Goal: Task Accomplishment & Management: Manage account settings

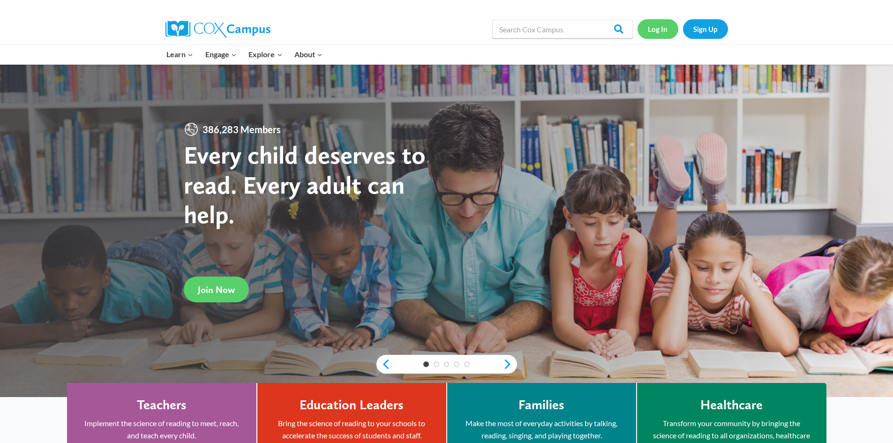
click at [655, 25] on link "Log In" at bounding box center [658, 28] width 41 height 19
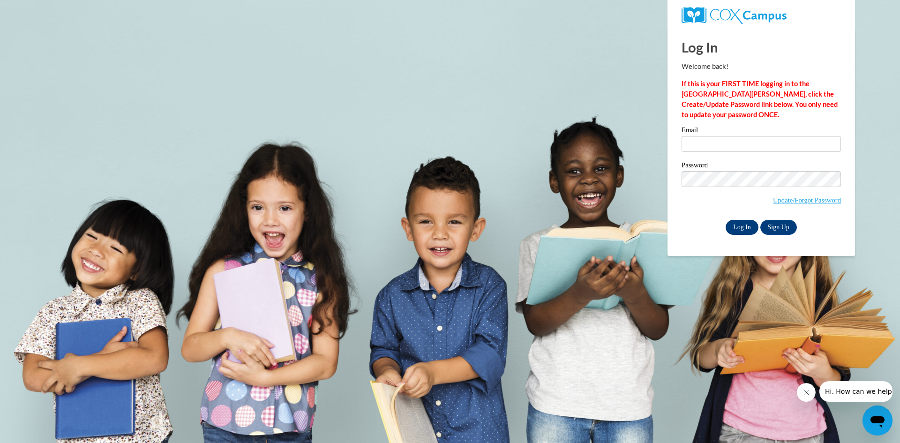
type input "hhorne@southernregional.edu"
click at [739, 230] on input "Log In" at bounding box center [742, 227] width 33 height 15
click at [736, 227] on input "Log In" at bounding box center [742, 227] width 33 height 15
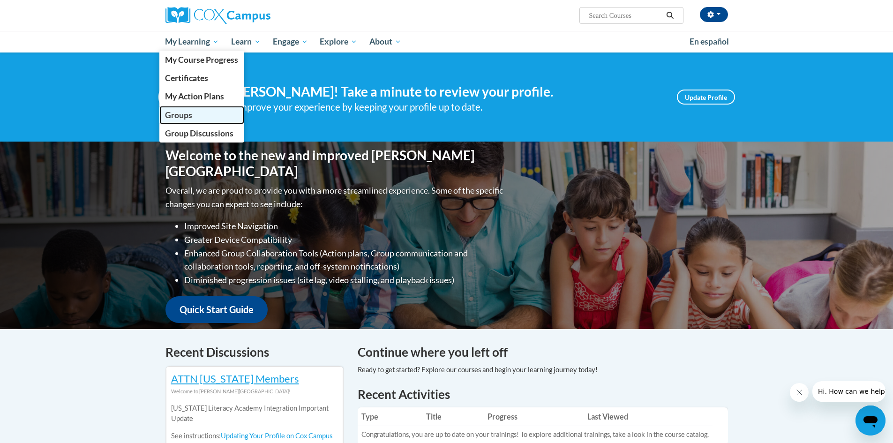
click at [191, 120] on span "Groups" at bounding box center [178, 115] width 27 height 10
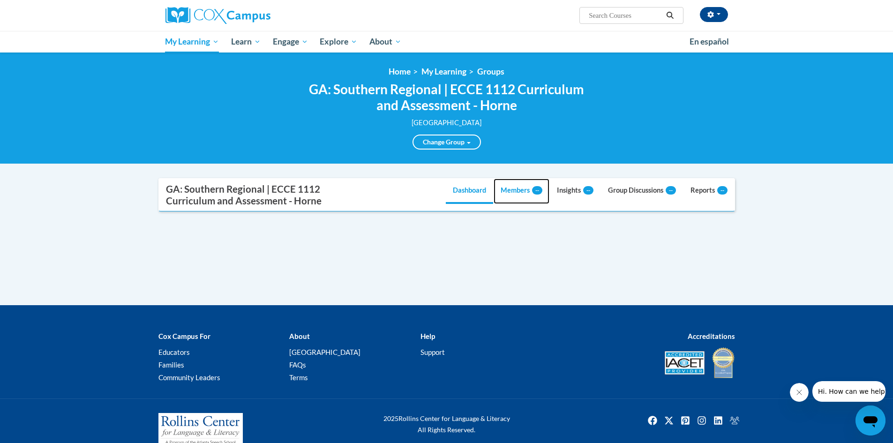
click at [507, 193] on link "Members --" at bounding box center [522, 191] width 56 height 25
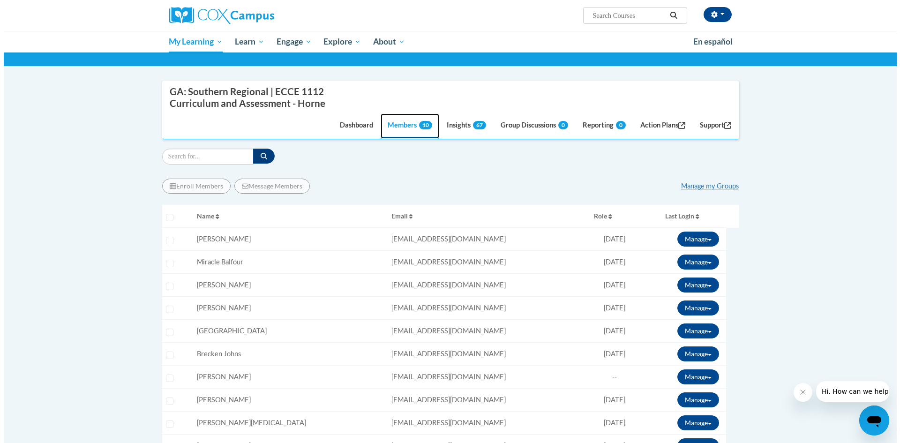
scroll to position [191, 0]
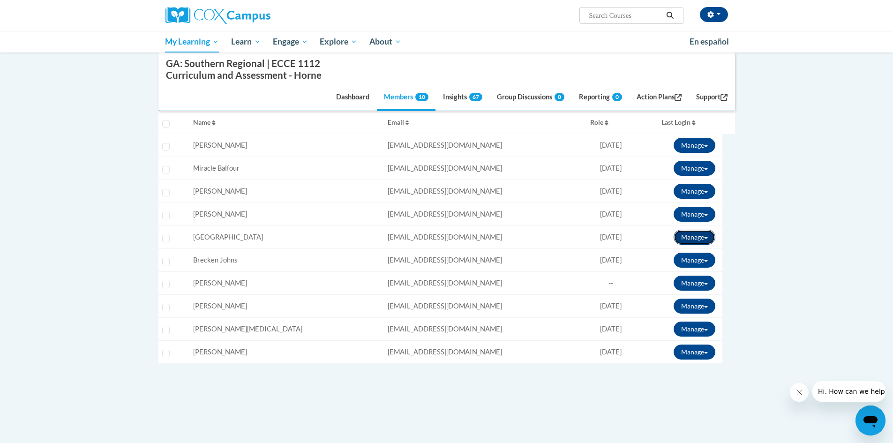
click at [709, 238] on button "Manage" at bounding box center [695, 237] width 42 height 15
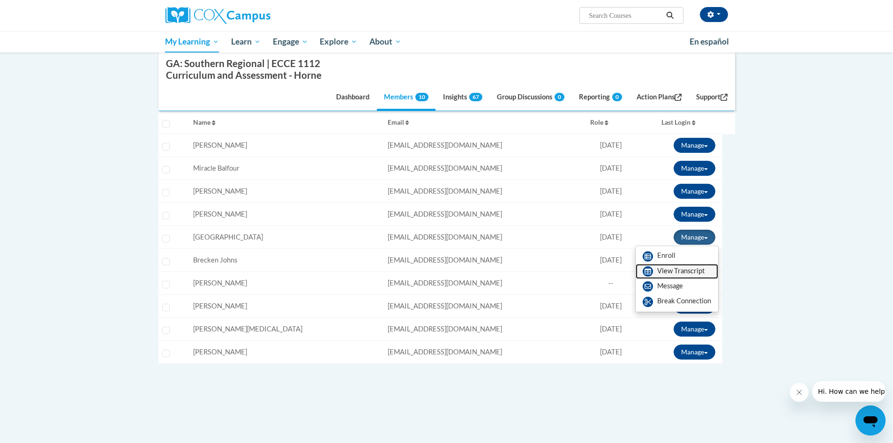
click at [688, 269] on link "View Transcript" at bounding box center [677, 271] width 83 height 15
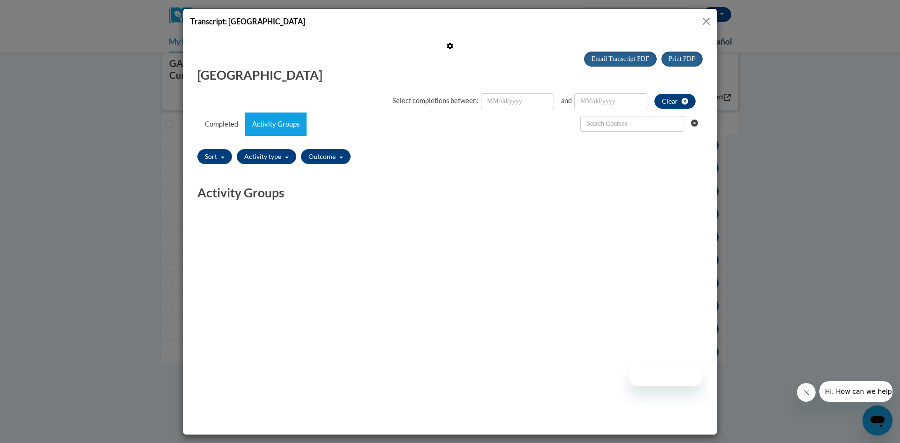
scroll to position [0, 0]
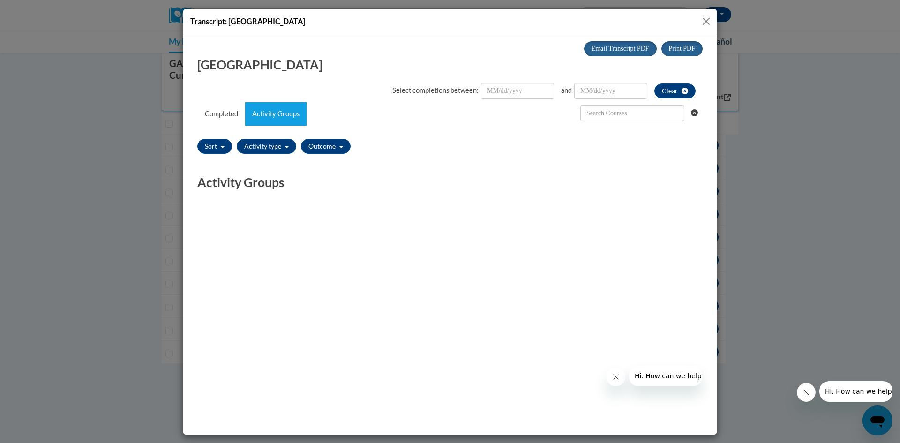
click at [707, 20] on button "Close" at bounding box center [707, 21] width 12 height 12
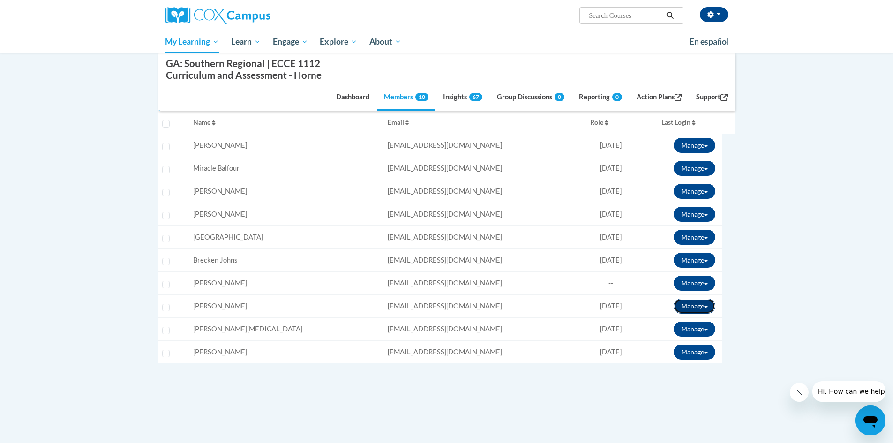
click at [708, 307] on button "Manage" at bounding box center [695, 306] width 42 height 15
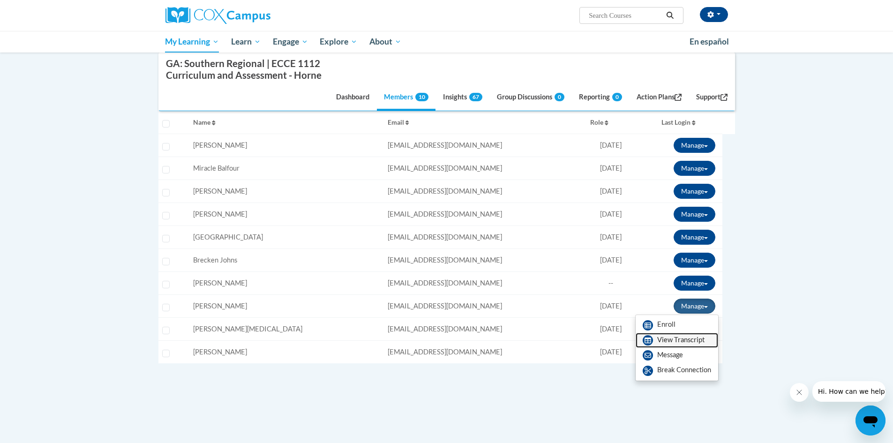
click at [697, 337] on link "View Transcript" at bounding box center [677, 340] width 83 height 15
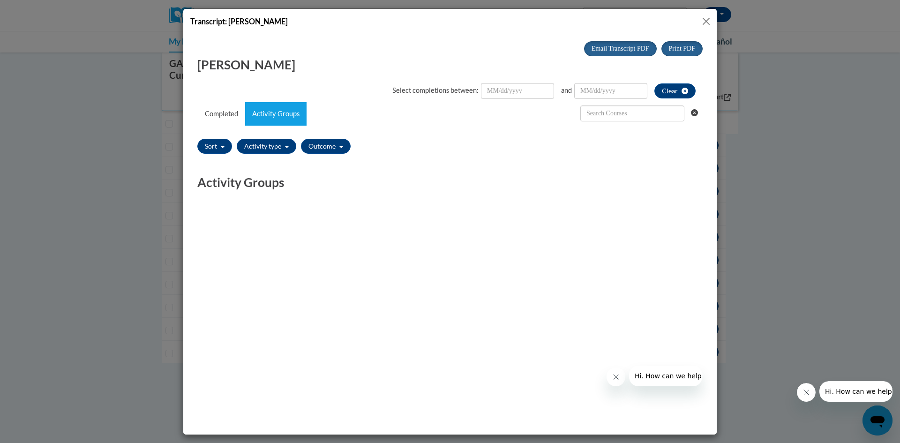
click at [707, 25] on button "Close" at bounding box center [707, 21] width 12 height 12
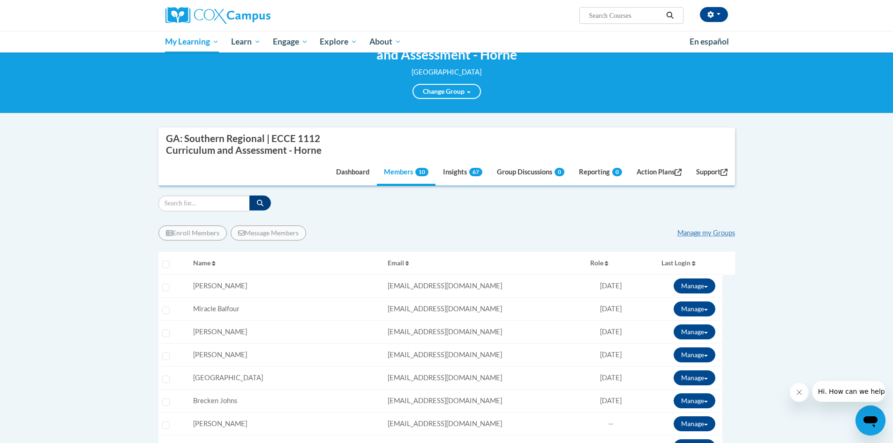
scroll to position [4, 0]
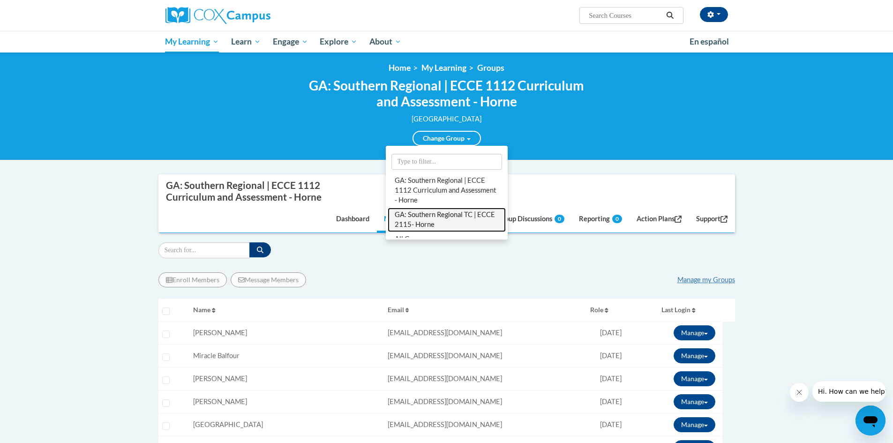
click at [443, 212] on link "GA: Southern Regional TC | ECCE 2115- Horne" at bounding box center [447, 220] width 118 height 24
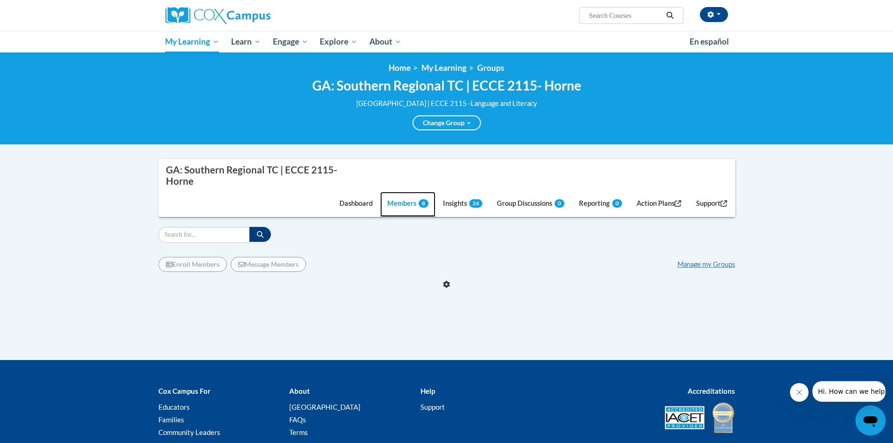
click at [397, 205] on link "Members 8" at bounding box center [407, 204] width 55 height 25
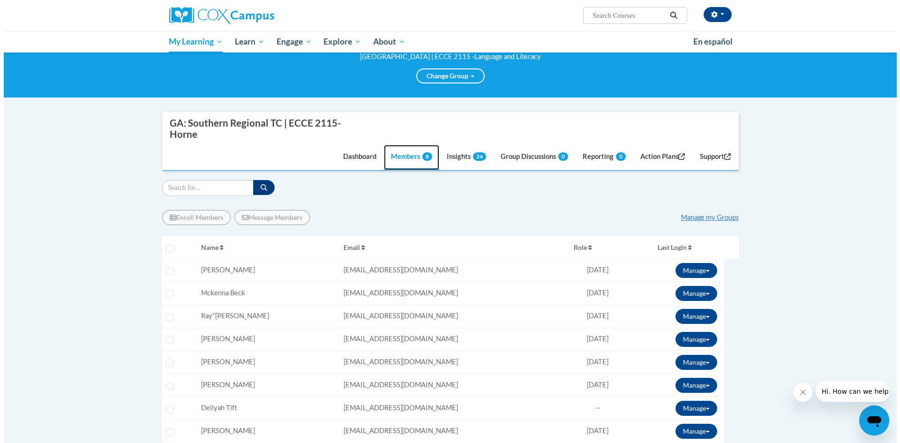
scroll to position [98, 0]
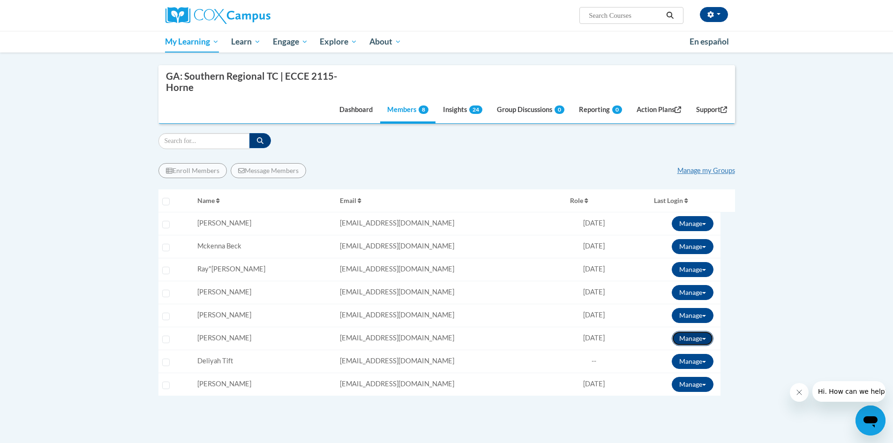
click at [709, 337] on button "Manage" at bounding box center [693, 338] width 42 height 15
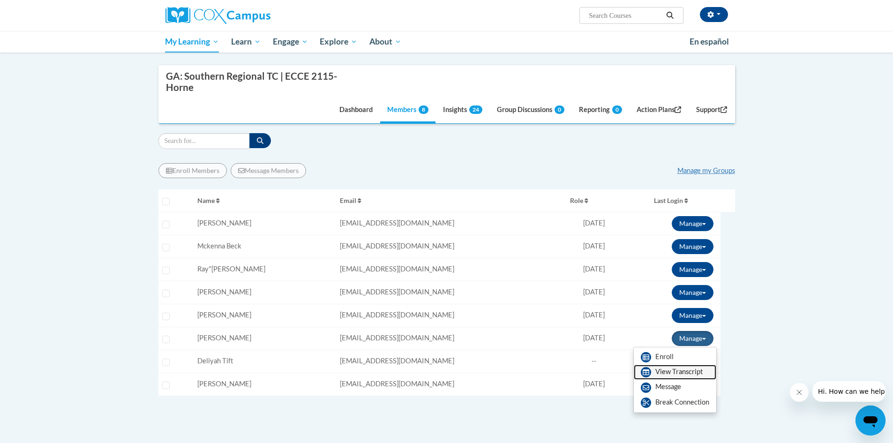
click at [698, 369] on link "View Transcript" at bounding box center [675, 372] width 83 height 15
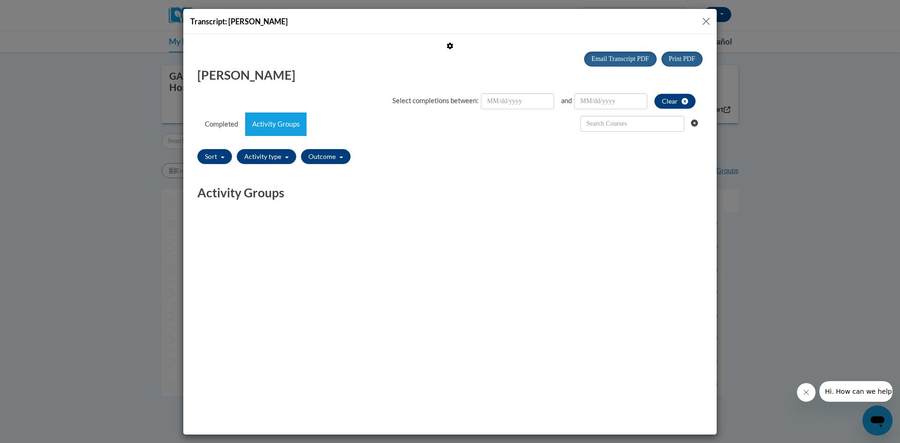
scroll to position [0, 0]
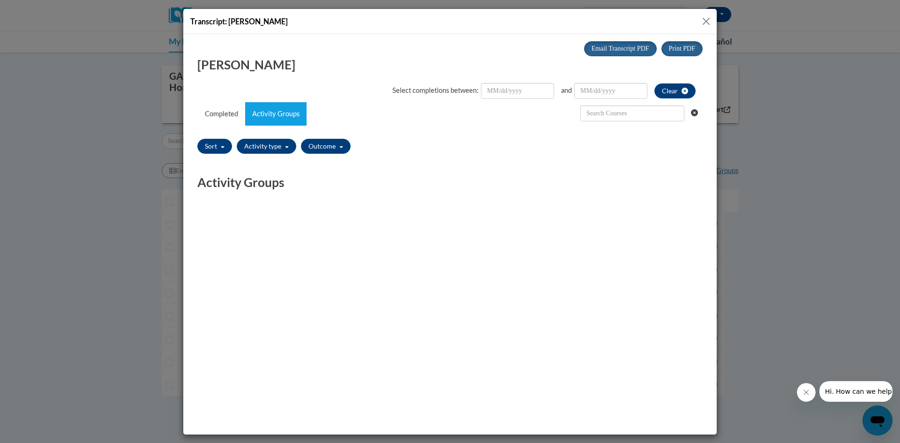
click at [708, 21] on button "Close" at bounding box center [707, 21] width 12 height 12
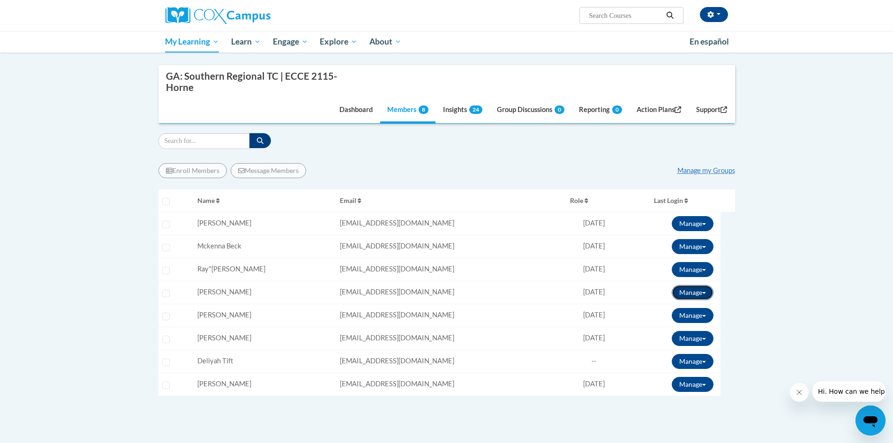
click at [706, 292] on span at bounding box center [705, 293] width 4 height 2
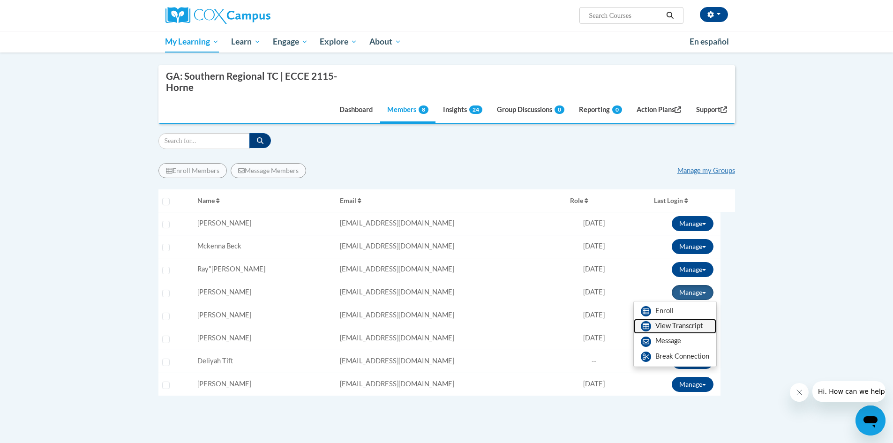
click at [698, 323] on link "View Transcript" at bounding box center [675, 326] width 83 height 15
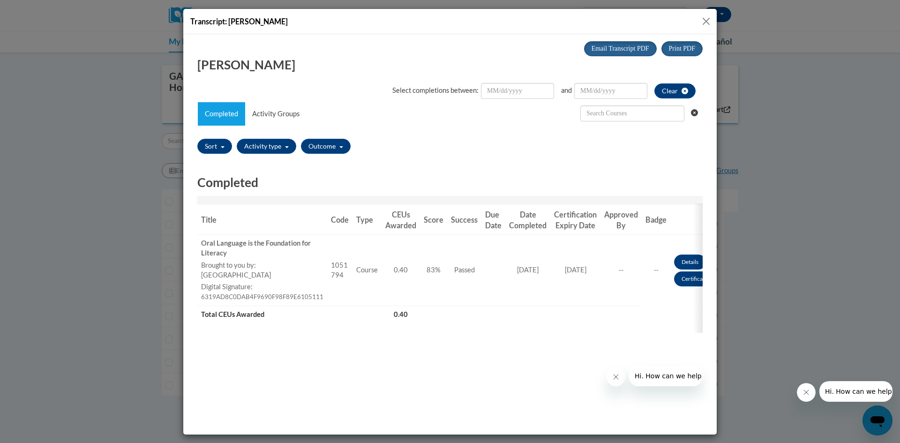
click at [703, 21] on button "Close" at bounding box center [707, 21] width 12 height 12
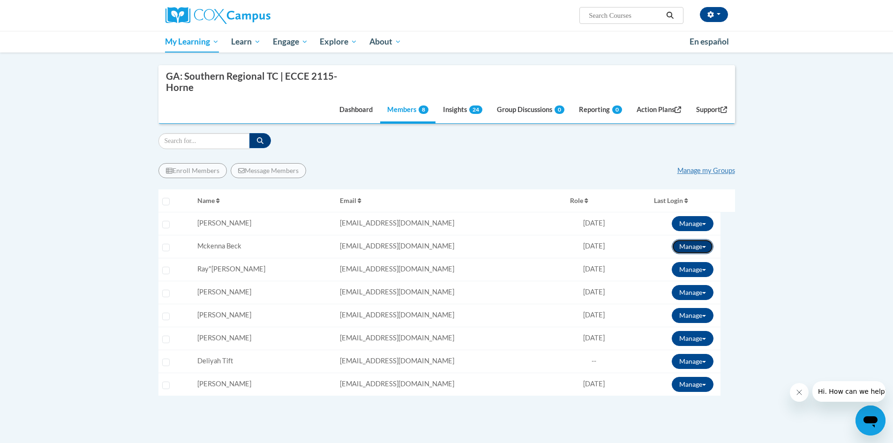
click at [707, 247] on button "Manage" at bounding box center [693, 246] width 42 height 15
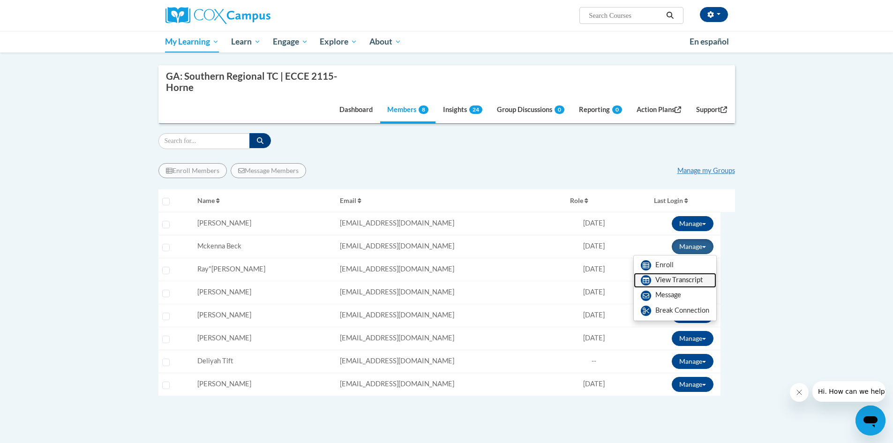
click at [703, 278] on link "View Transcript" at bounding box center [675, 280] width 83 height 15
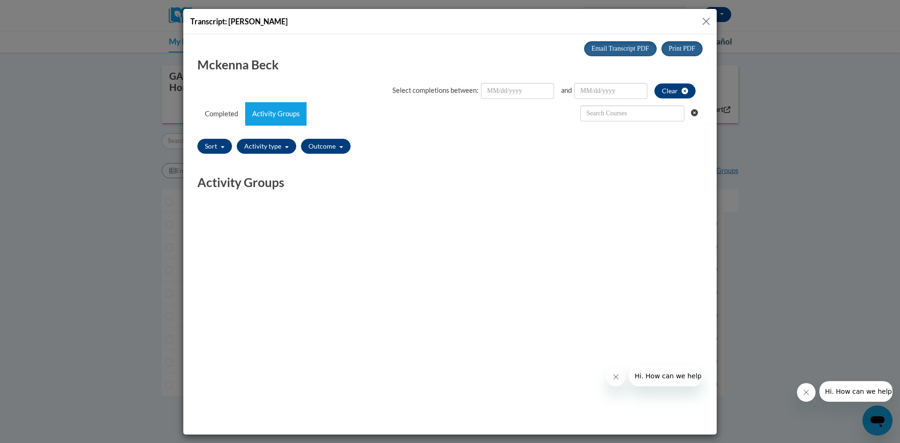
click at [708, 23] on button "Close" at bounding box center [707, 21] width 12 height 12
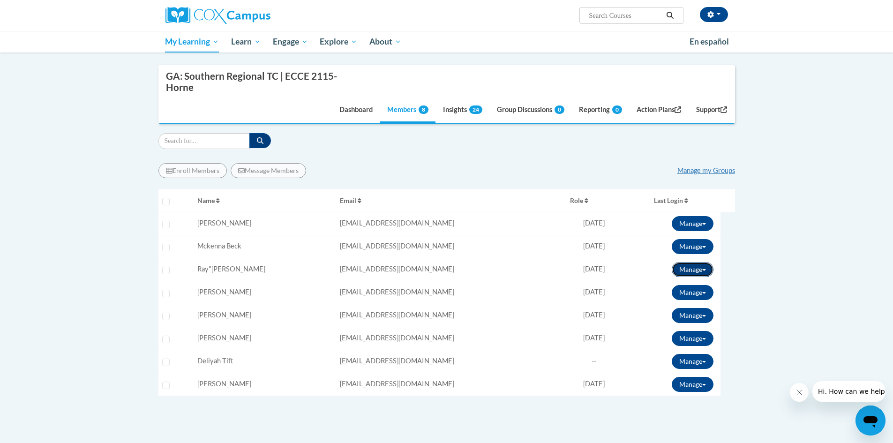
click at [708, 270] on button "Manage" at bounding box center [693, 269] width 42 height 15
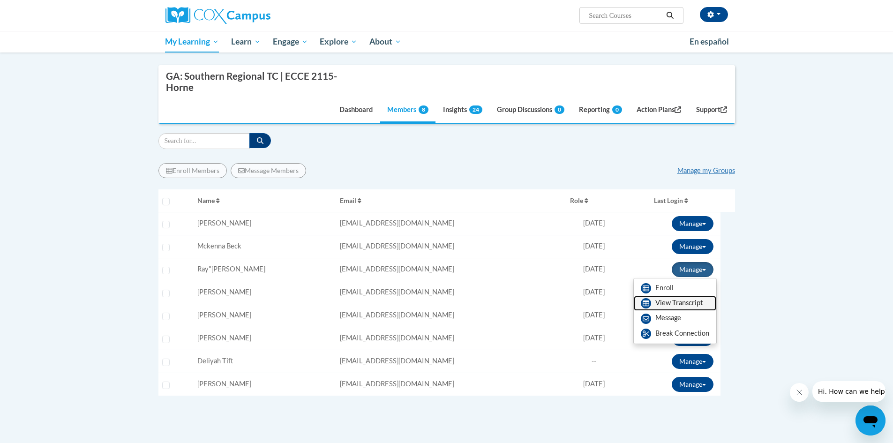
click at [700, 300] on link "View Transcript" at bounding box center [675, 303] width 83 height 15
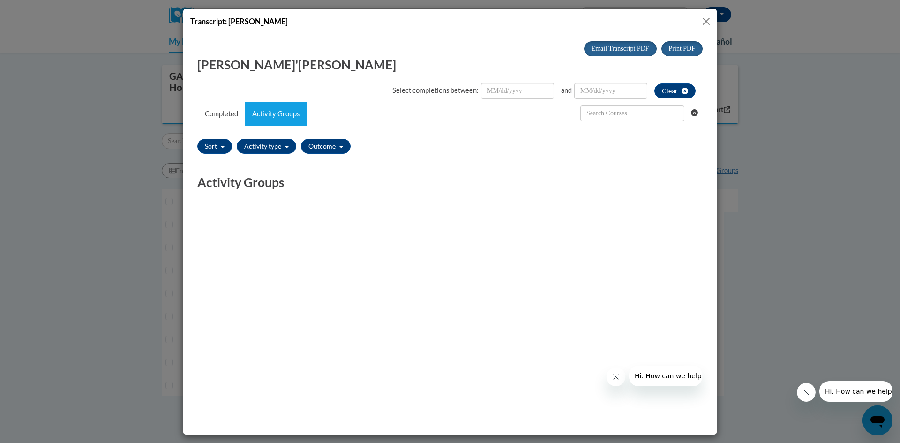
click at [707, 21] on button "Close" at bounding box center [707, 21] width 12 height 12
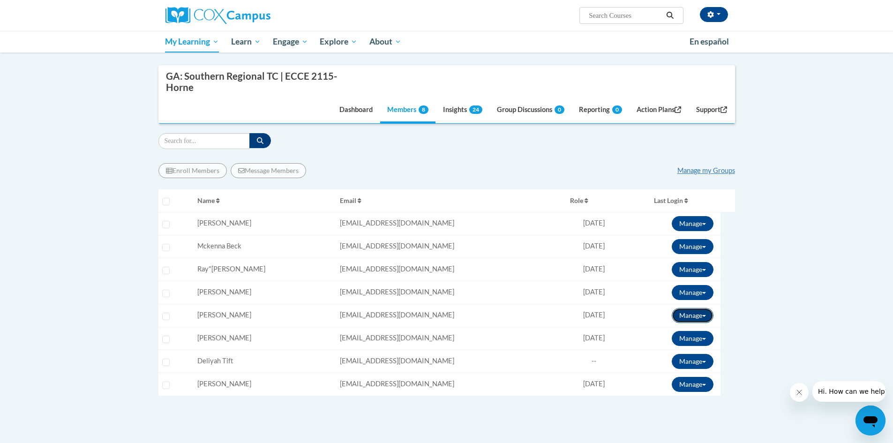
click at [708, 314] on button "Manage" at bounding box center [693, 315] width 42 height 15
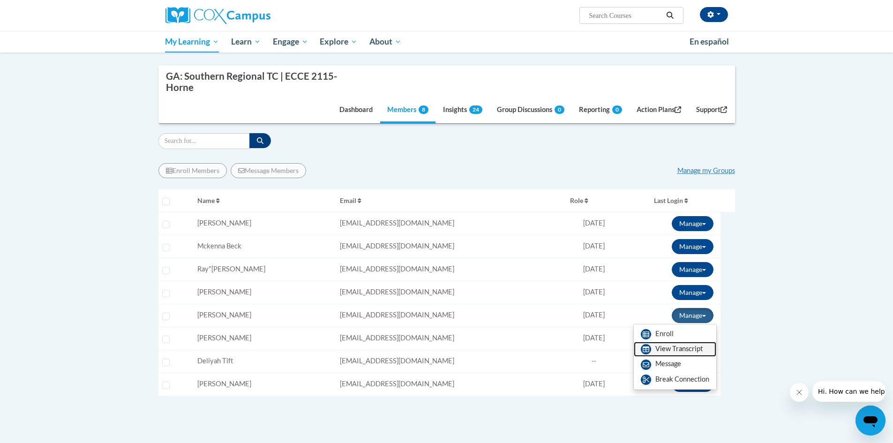
click at [696, 345] on link "View Transcript" at bounding box center [675, 349] width 83 height 15
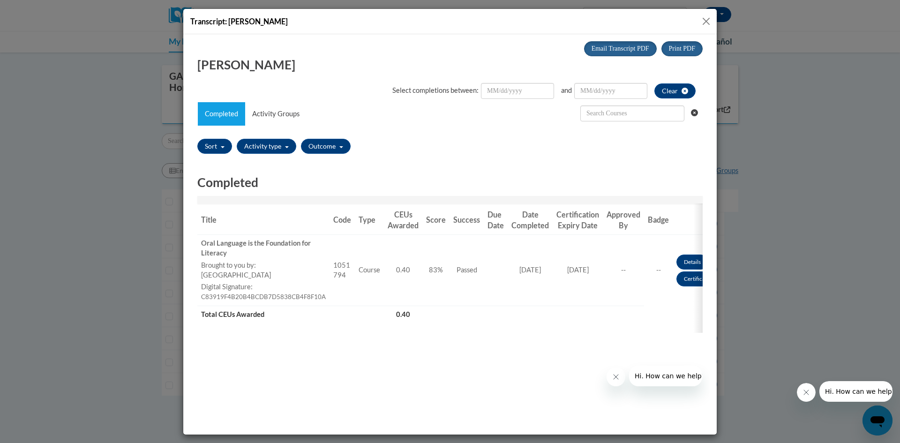
click at [705, 17] on button "Close" at bounding box center [707, 21] width 12 height 12
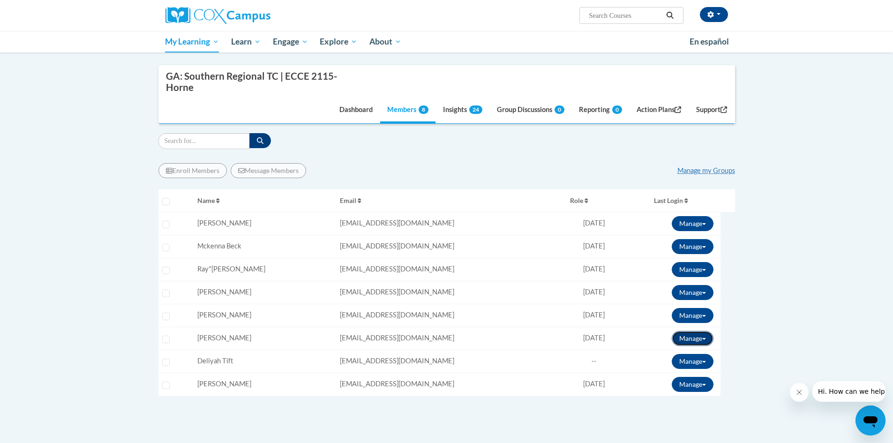
click at [706, 340] on span at bounding box center [705, 339] width 4 height 2
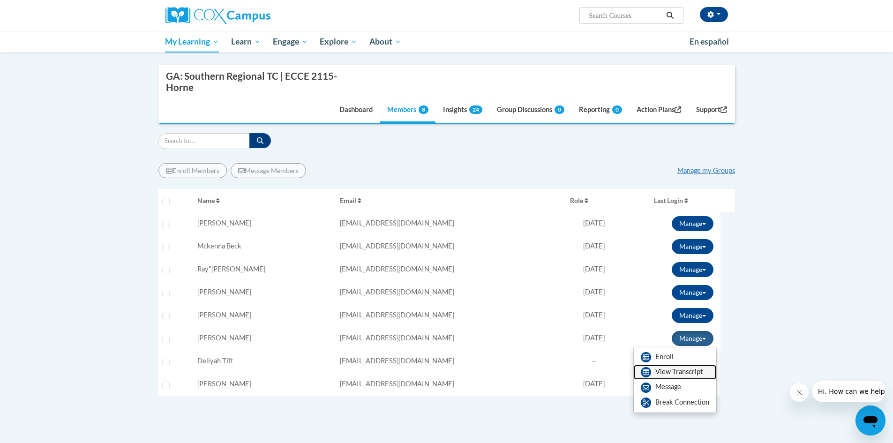
click at [699, 378] on link "View Transcript" at bounding box center [675, 372] width 83 height 15
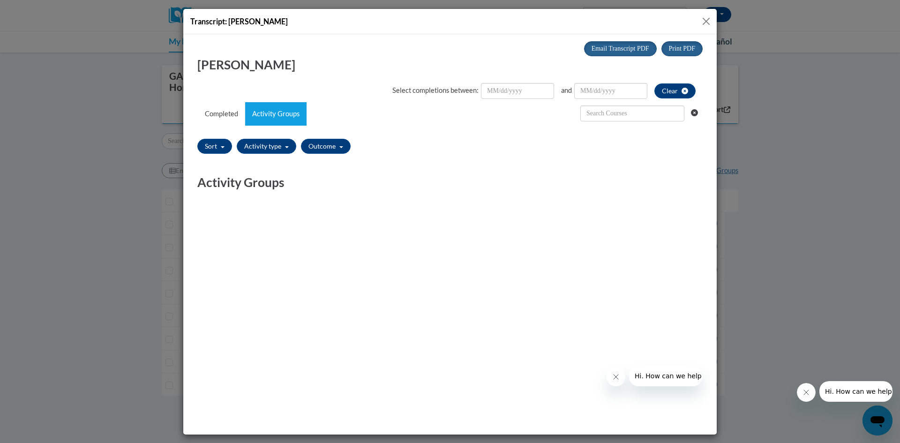
click at [705, 19] on button "Close" at bounding box center [707, 21] width 12 height 12
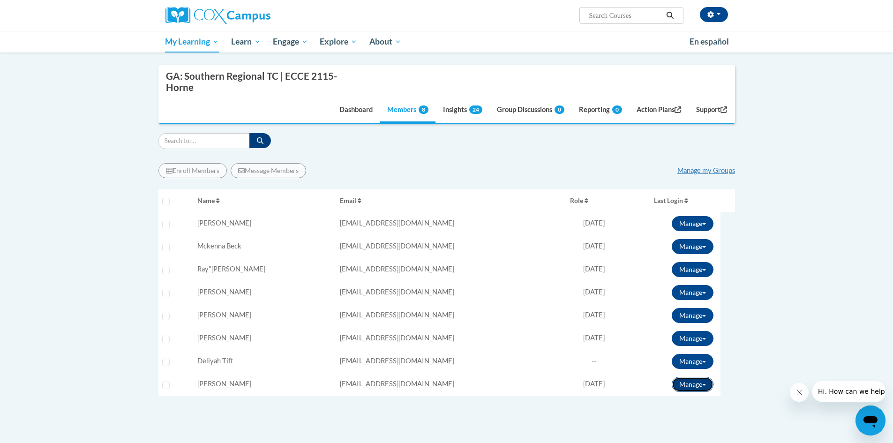
click at [708, 384] on button "Manage" at bounding box center [693, 384] width 42 height 15
click at [700, 418] on link "View Transcript" at bounding box center [675, 418] width 83 height 15
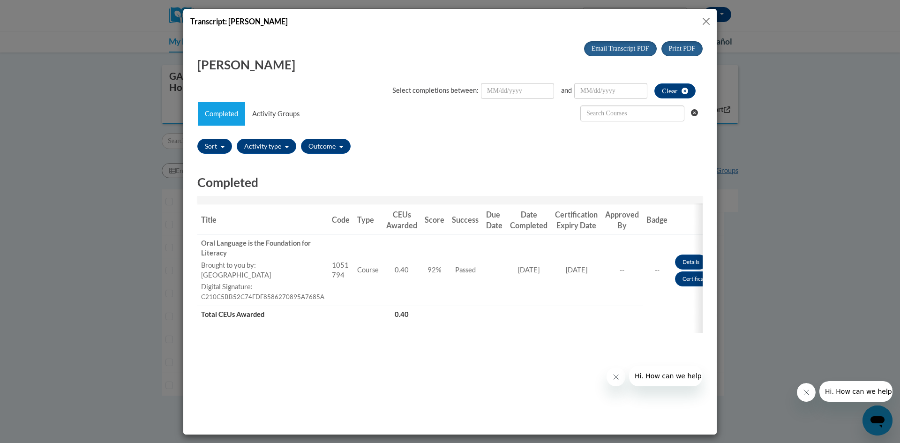
click at [702, 20] on button "Close" at bounding box center [707, 21] width 12 height 12
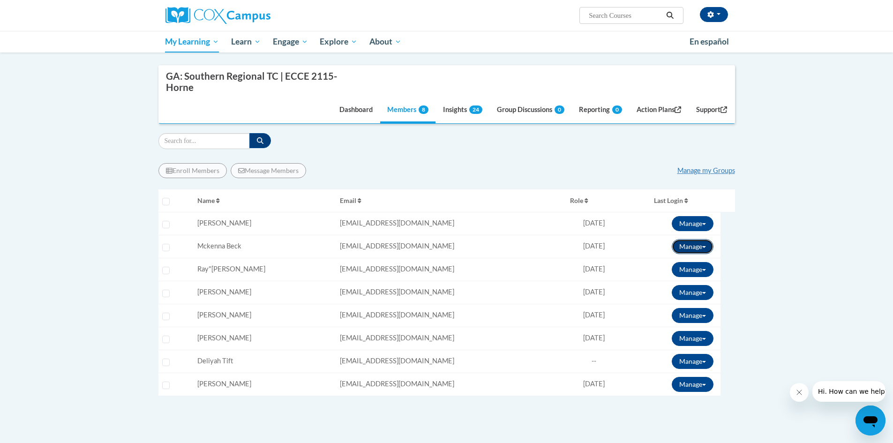
click at [709, 244] on button "Manage" at bounding box center [693, 246] width 42 height 15
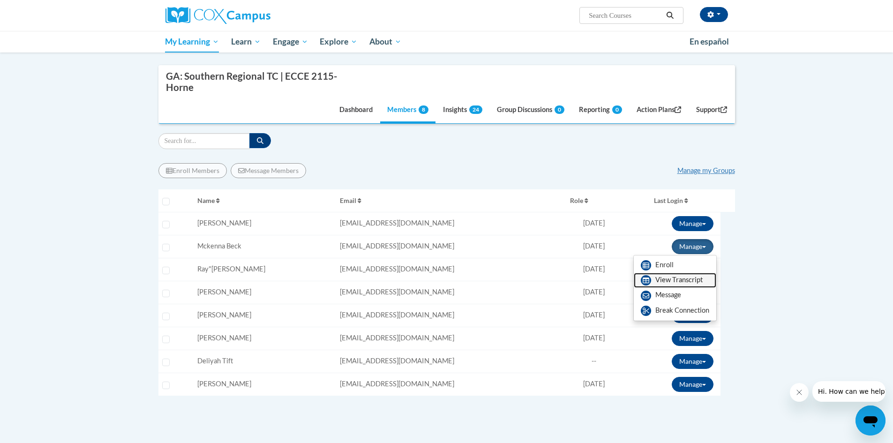
click at [701, 281] on link "View Transcript" at bounding box center [675, 280] width 83 height 15
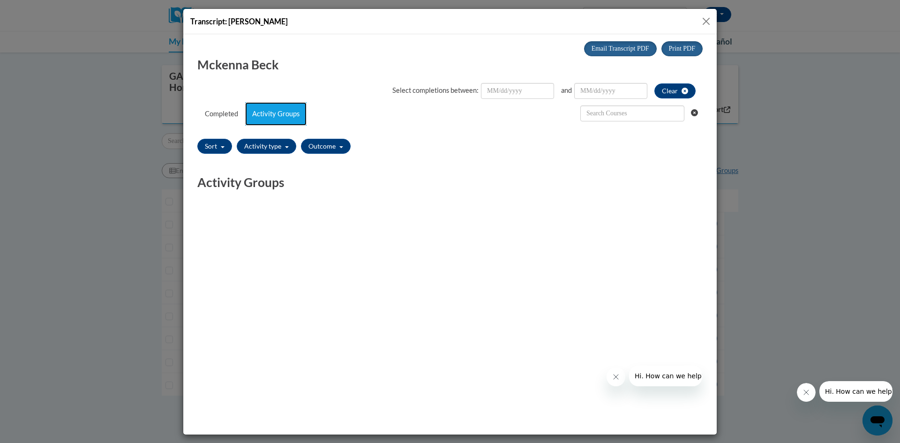
click at [290, 117] on link "Activity Groups" at bounding box center [275, 113] width 61 height 23
click at [234, 111] on link "Completed" at bounding box center [221, 113] width 47 height 23
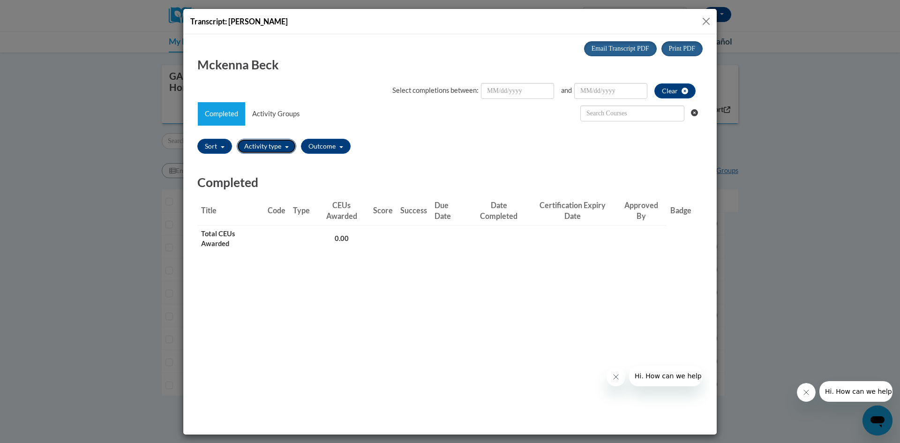
click at [268, 142] on button "Activity type" at bounding box center [267, 145] width 60 height 15
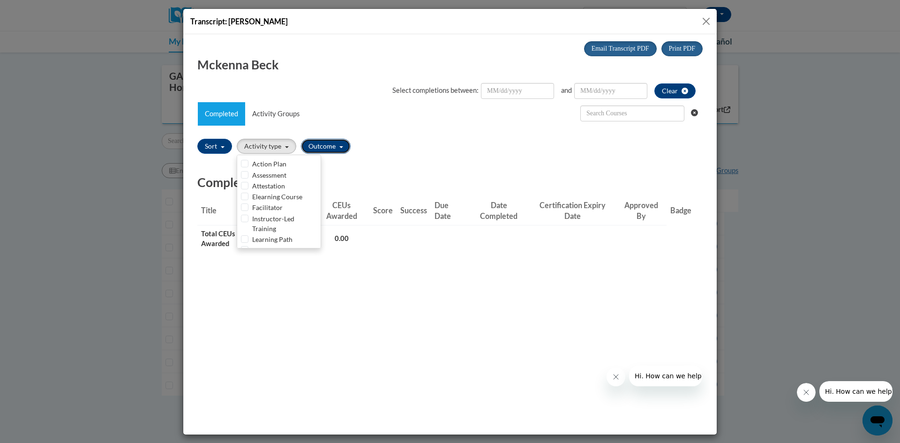
click at [340, 144] on button "Outcome" at bounding box center [326, 145] width 50 height 15
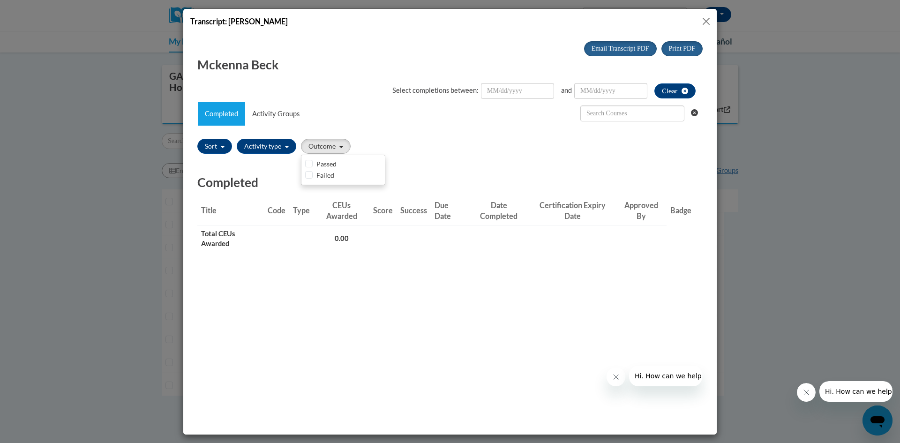
click at [415, 134] on div "Select completions between: and Clear Completed Activity Groups Sort Title Code…" at bounding box center [450, 175] width 506 height 205
click at [708, 19] on button "Close" at bounding box center [707, 21] width 12 height 12
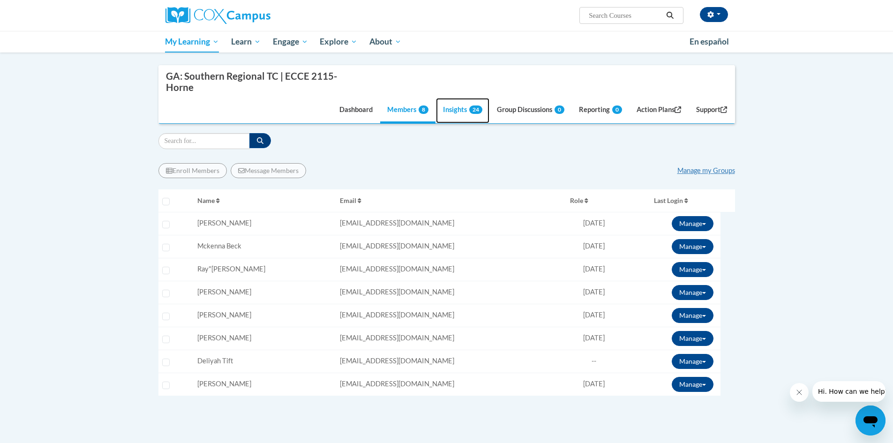
click at [445, 109] on link "Insights 24" at bounding box center [462, 110] width 53 height 25
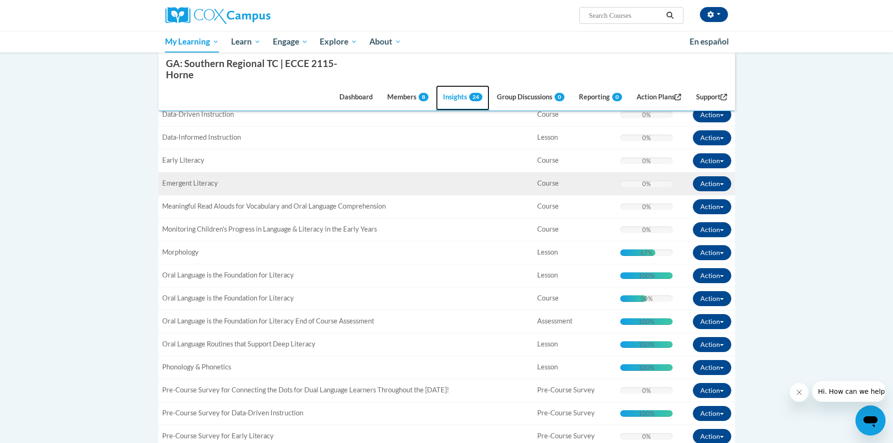
scroll to position [379, 0]
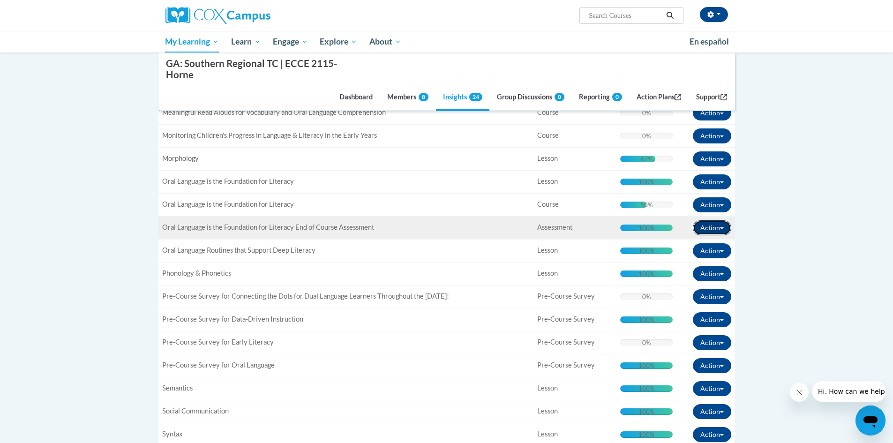
click at [722, 230] on button "Action" at bounding box center [712, 227] width 38 height 15
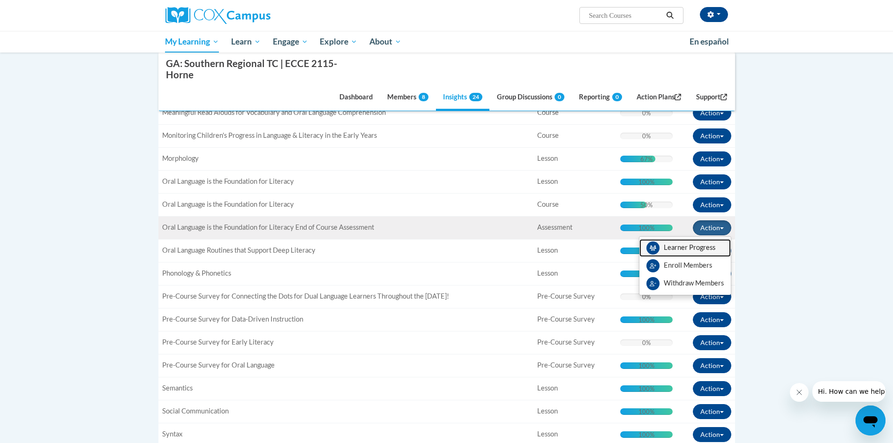
click at [716, 244] on link "Learner Progress" at bounding box center [685, 248] width 91 height 18
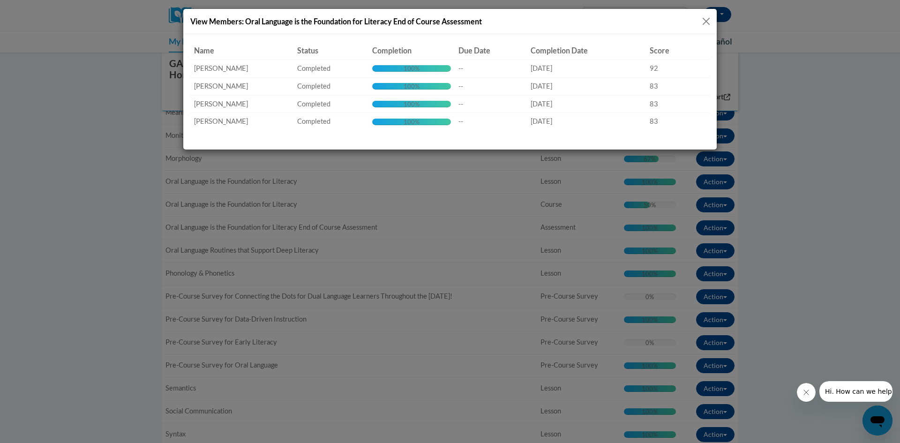
click at [709, 20] on button "Close" at bounding box center [707, 21] width 12 height 12
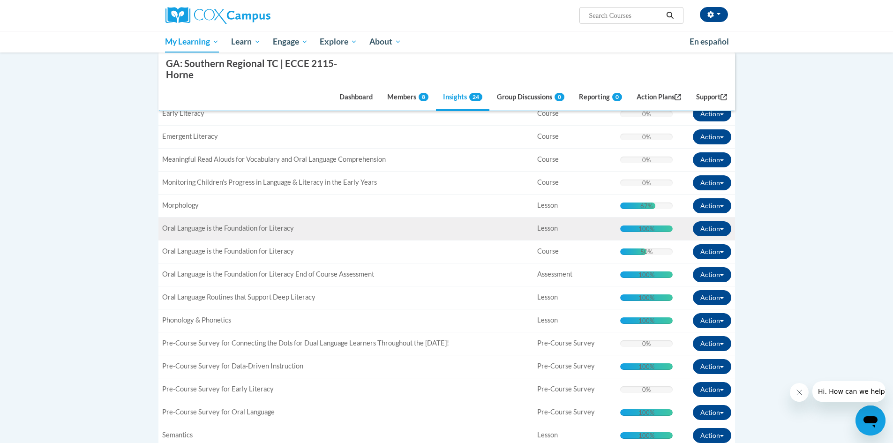
scroll to position [191, 0]
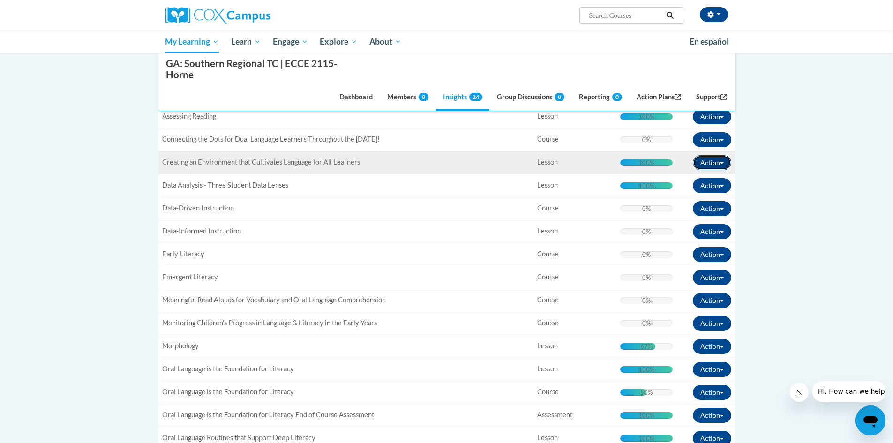
click at [719, 163] on button "Action" at bounding box center [712, 162] width 38 height 15
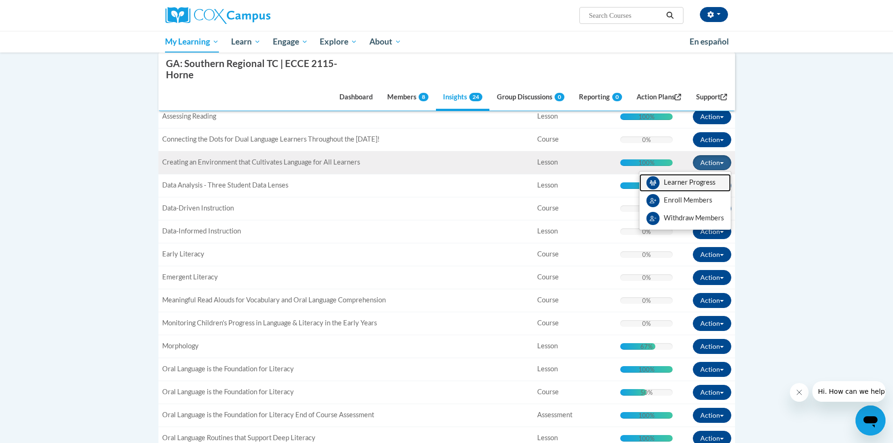
click at [710, 182] on link "Learner Progress" at bounding box center [685, 183] width 91 height 18
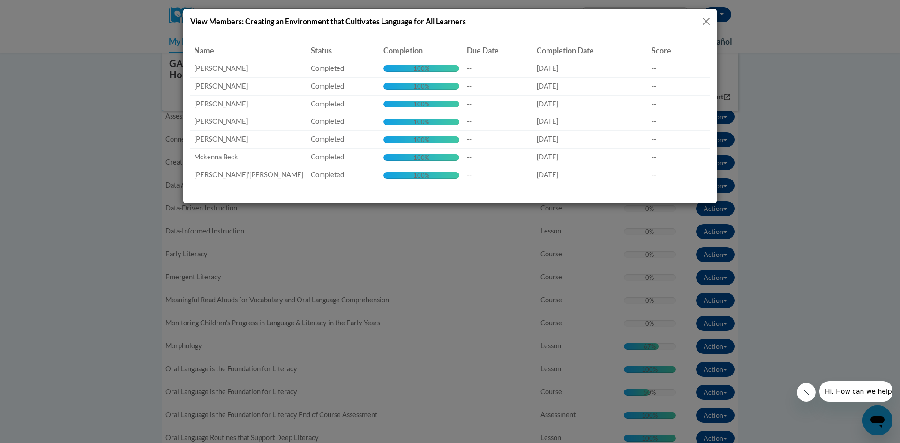
click at [706, 21] on button "Close" at bounding box center [707, 21] width 12 height 12
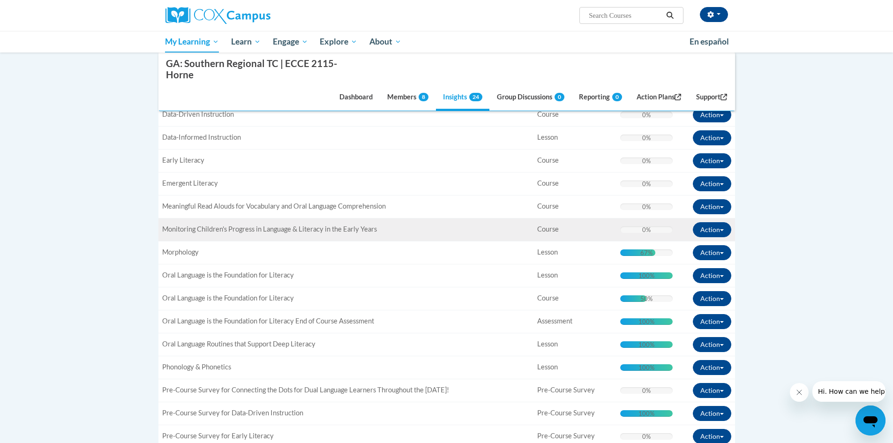
scroll to position [332, 0]
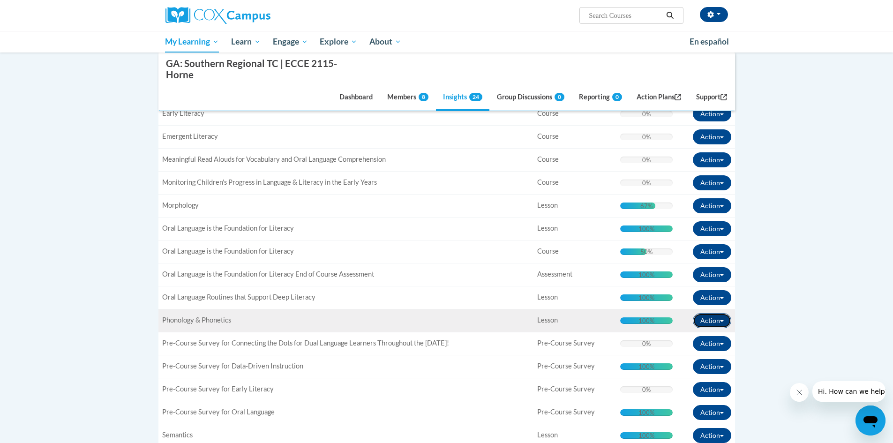
click at [726, 319] on button "Action" at bounding box center [712, 320] width 38 height 15
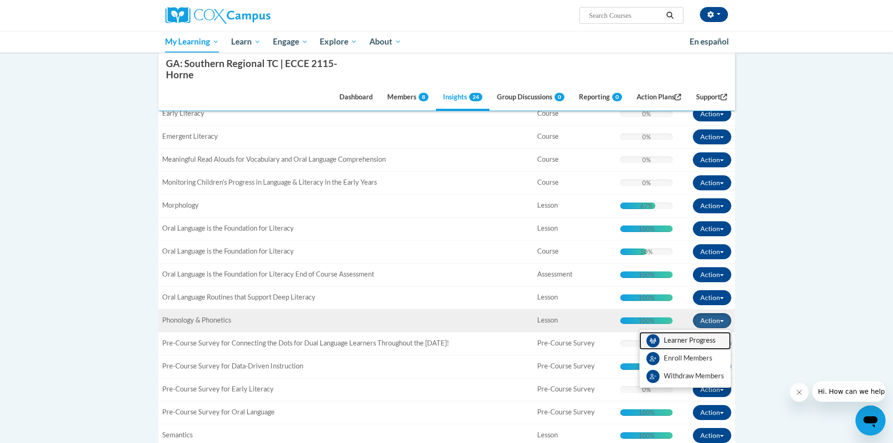
click at [711, 338] on link "Learner Progress" at bounding box center [685, 341] width 91 height 18
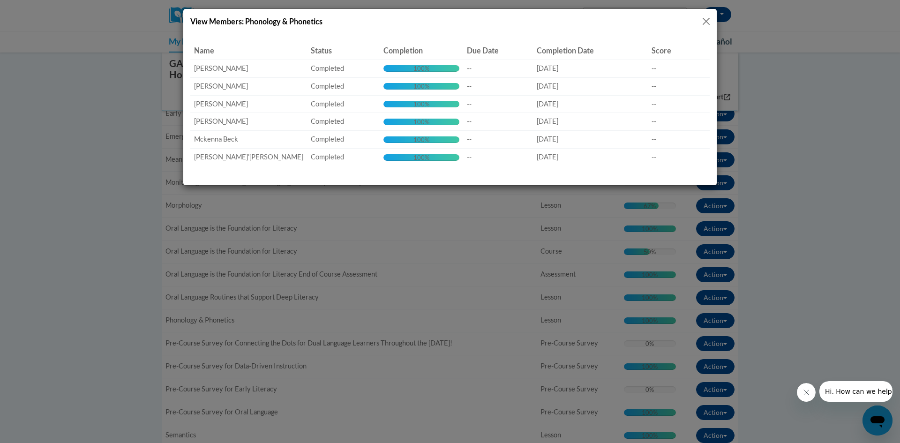
click at [706, 18] on button "Close" at bounding box center [707, 21] width 12 height 12
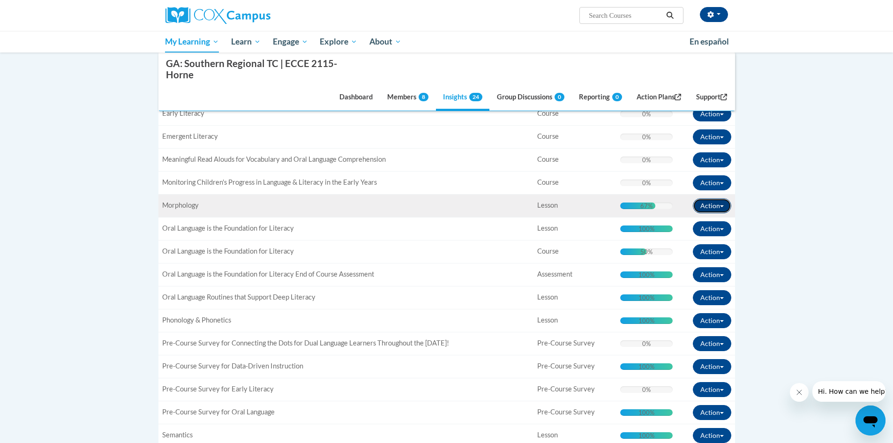
click at [722, 206] on span "button" at bounding box center [722, 206] width 4 height 2
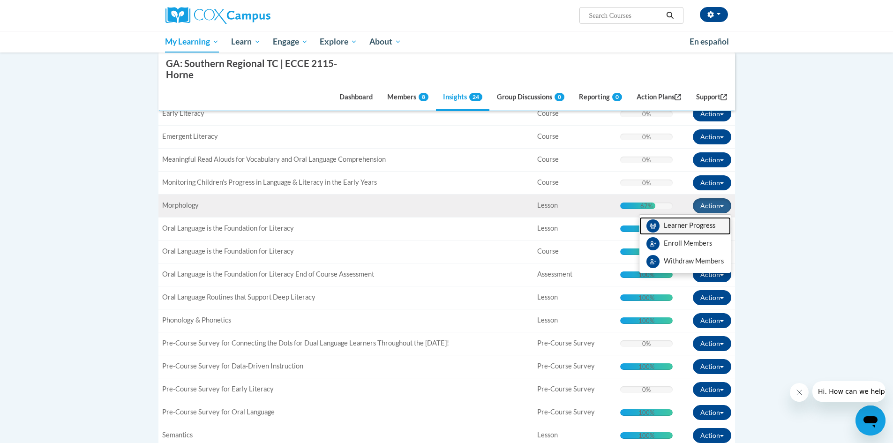
click at [712, 225] on link "Learner Progress" at bounding box center [685, 226] width 91 height 18
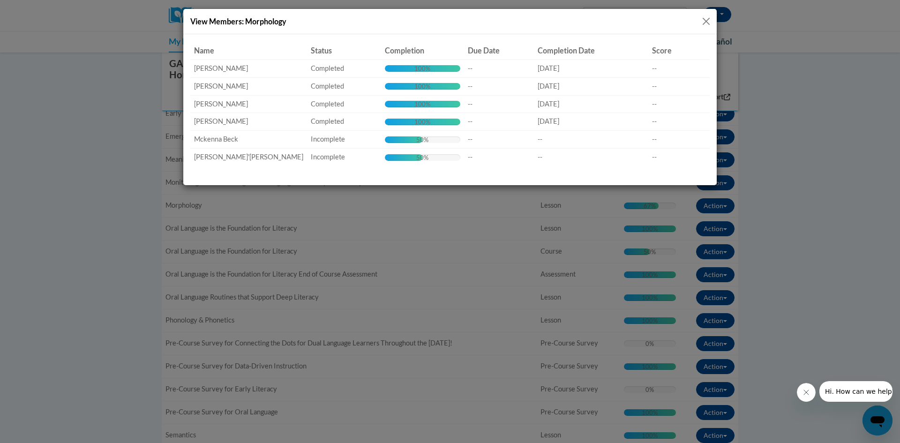
click at [706, 24] on button "Close" at bounding box center [707, 21] width 12 height 12
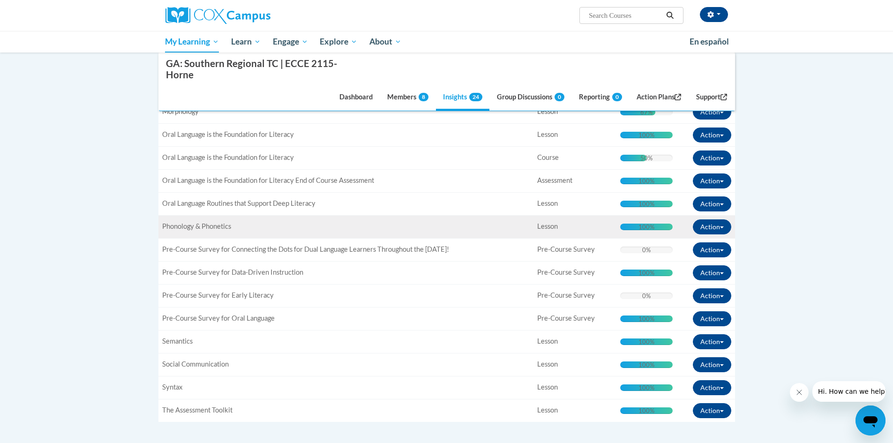
scroll to position [473, 0]
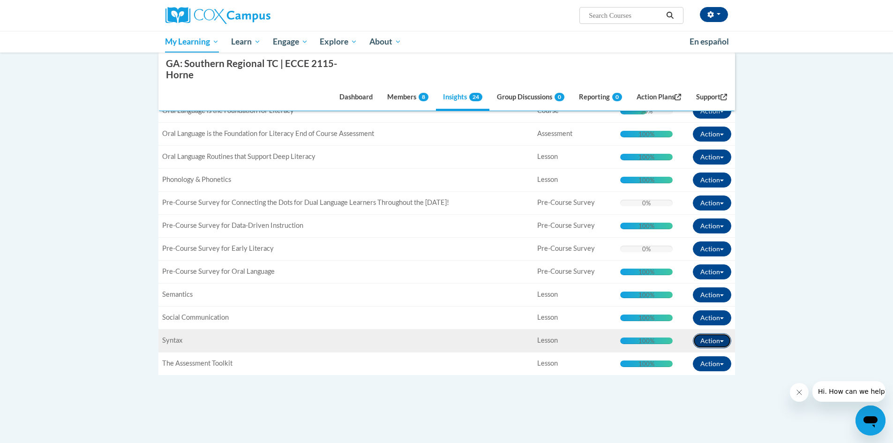
click at [721, 344] on button "Action" at bounding box center [712, 340] width 38 height 15
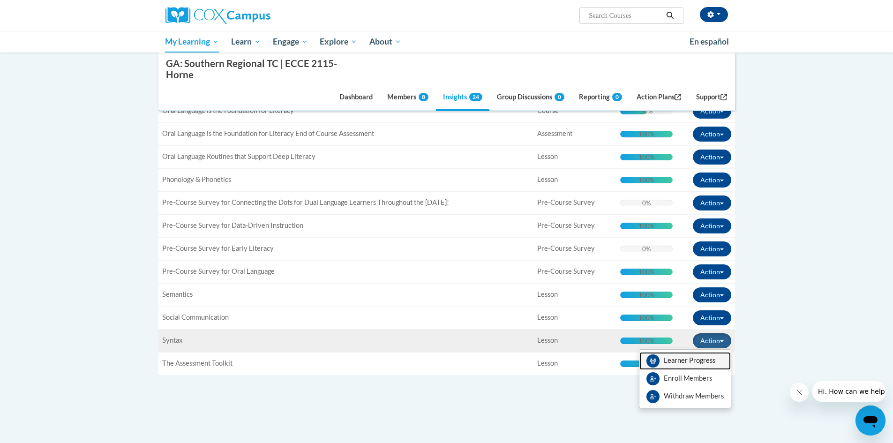
click at [715, 360] on link "Learner Progress" at bounding box center [685, 361] width 91 height 18
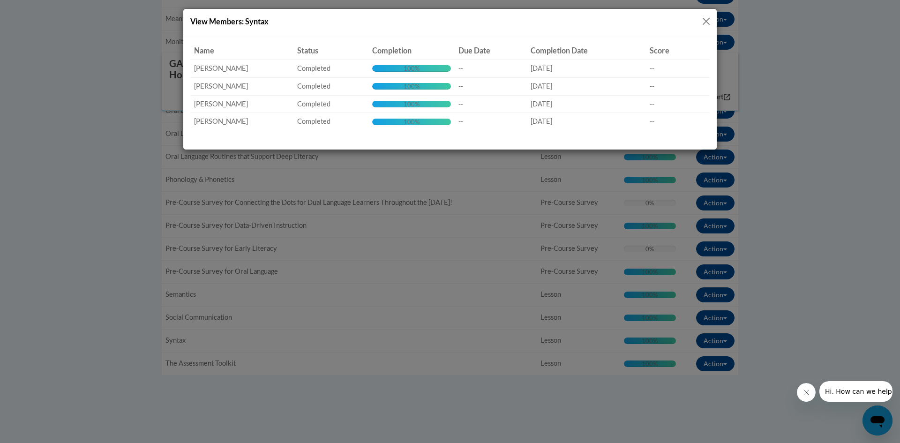
click at [707, 20] on button "Close" at bounding box center [707, 21] width 12 height 12
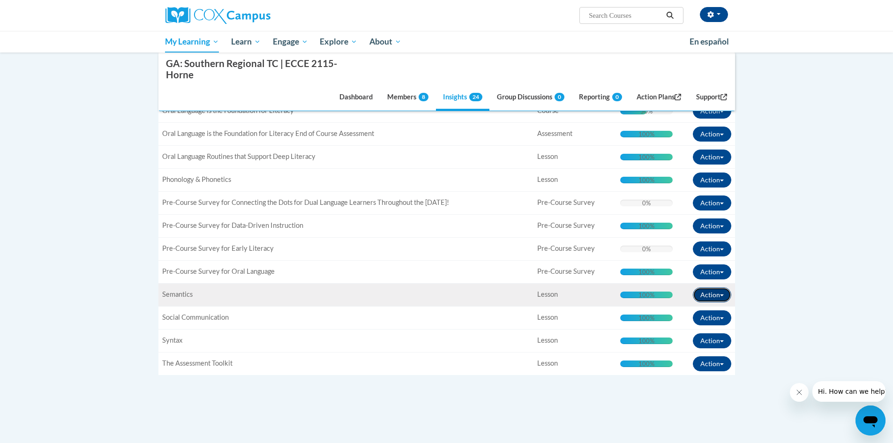
click at [724, 293] on button "Action" at bounding box center [712, 294] width 38 height 15
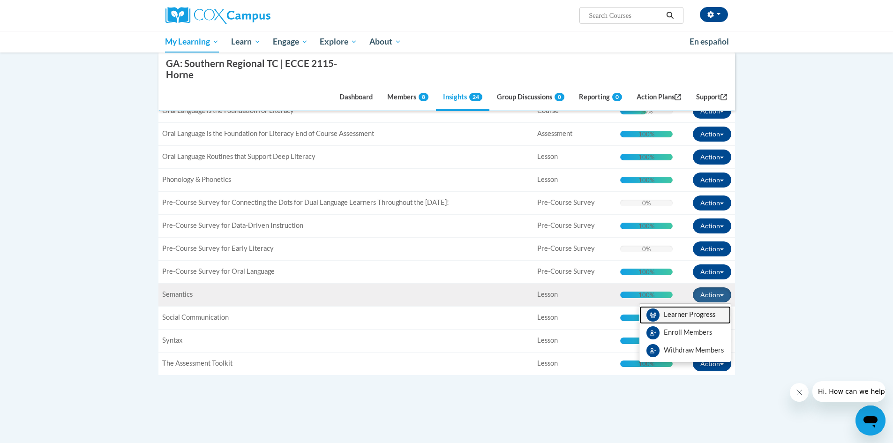
click at [719, 313] on link "Learner Progress" at bounding box center [685, 315] width 91 height 18
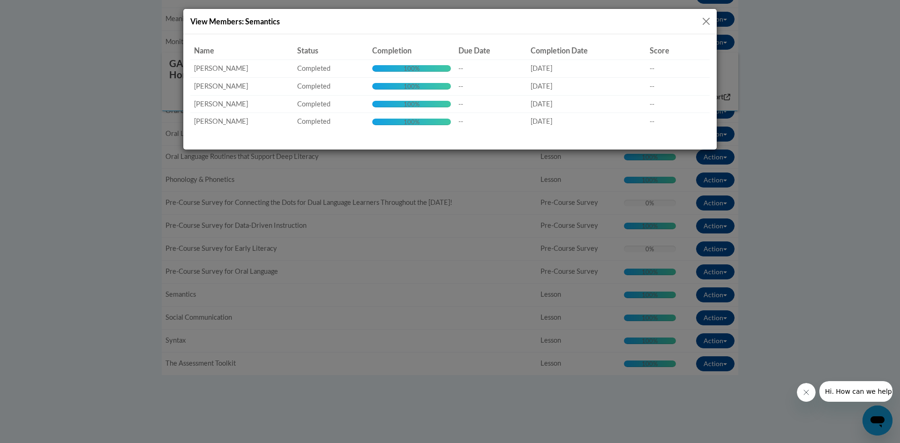
click at [711, 19] on button "Close" at bounding box center [707, 21] width 12 height 12
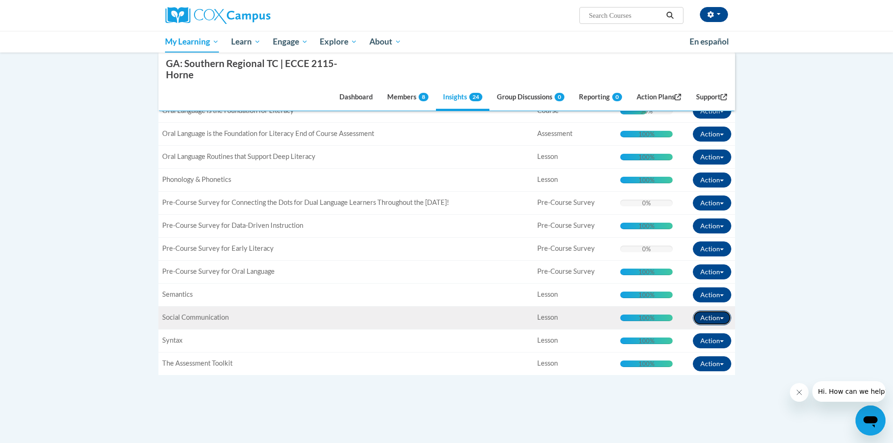
click at [726, 317] on button "Action" at bounding box center [712, 317] width 38 height 15
click at [724, 337] on link "Learner Progress" at bounding box center [685, 338] width 91 height 18
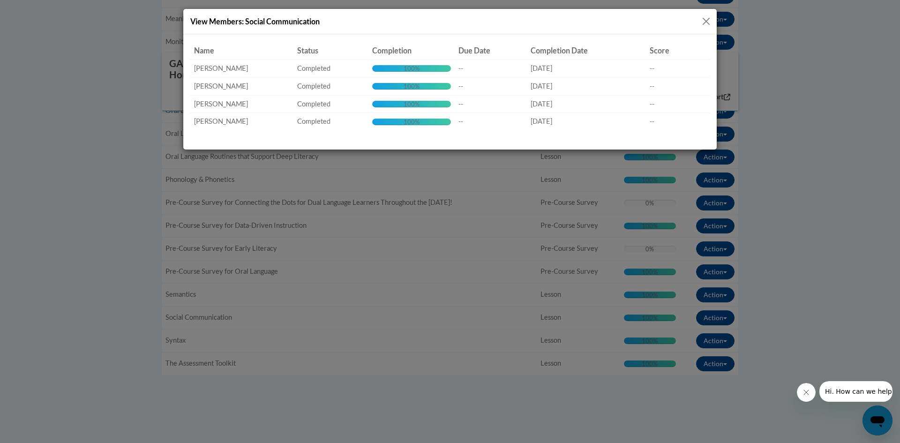
click at [705, 19] on button "Close" at bounding box center [707, 21] width 12 height 12
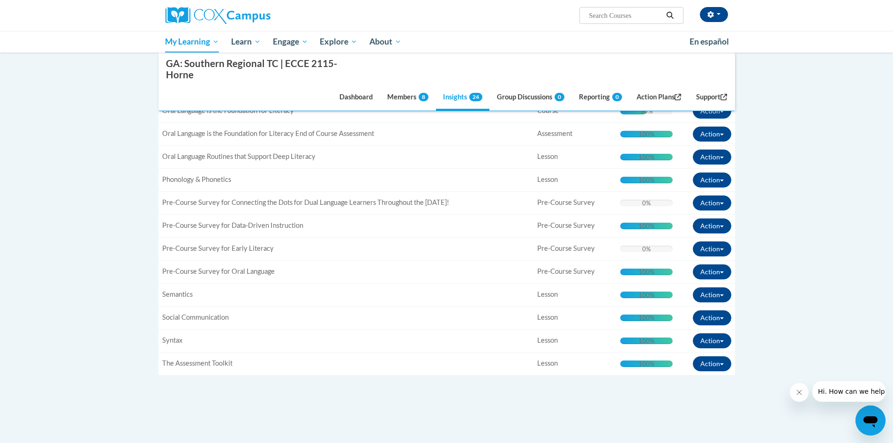
scroll to position [426, 0]
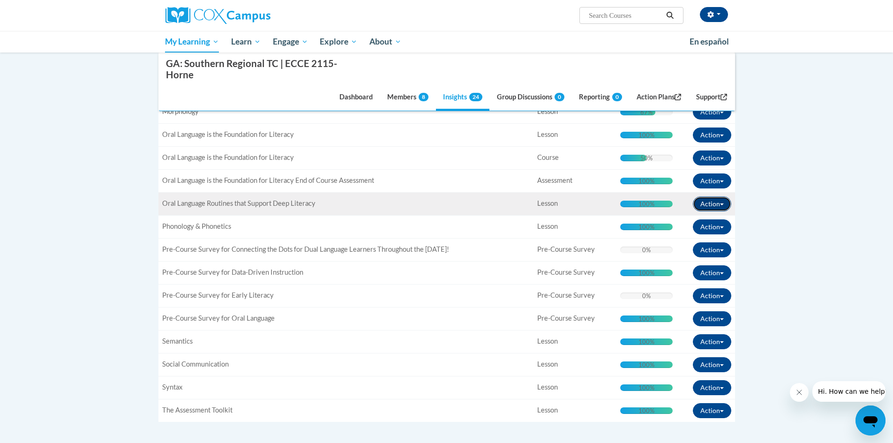
click at [721, 200] on button "Action" at bounding box center [712, 204] width 38 height 15
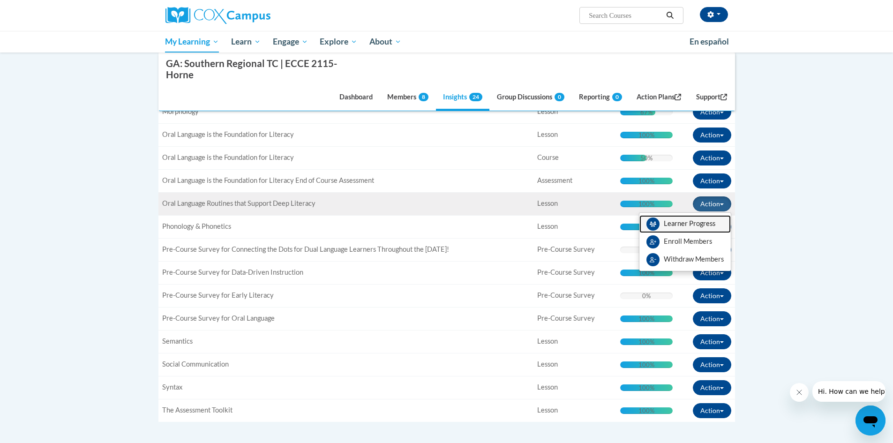
click at [706, 225] on link "Learner Progress" at bounding box center [685, 224] width 91 height 18
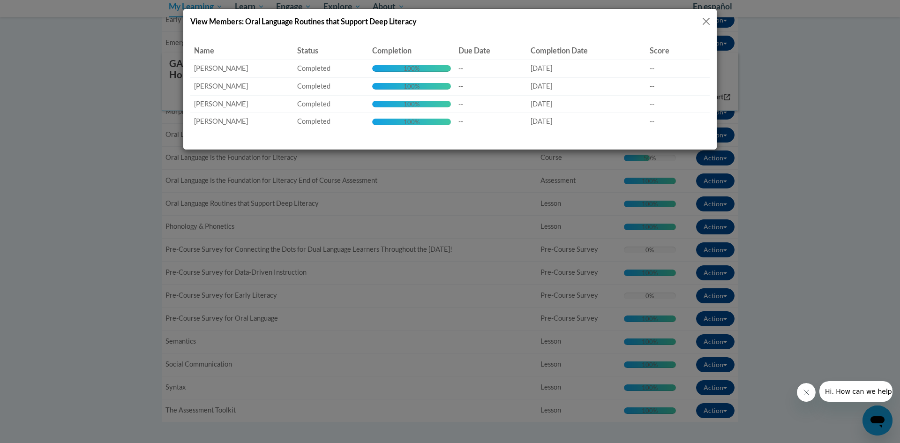
click at [711, 22] on button "Close" at bounding box center [707, 21] width 12 height 12
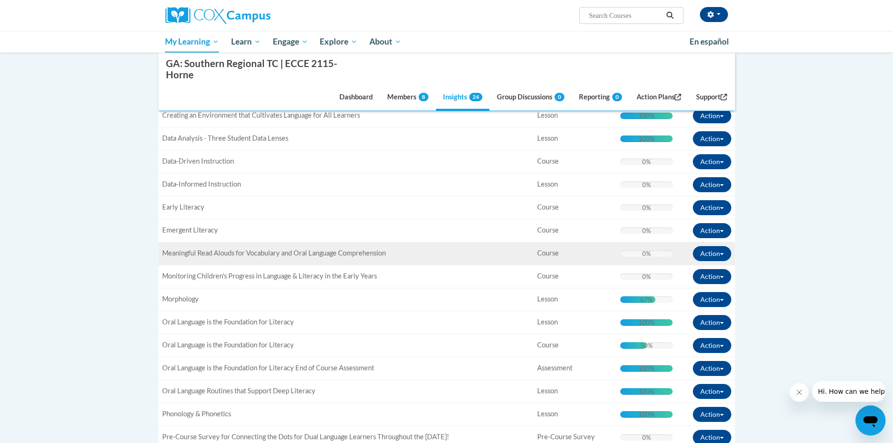
scroll to position [4, 0]
